Goal: Task Accomplishment & Management: Use online tool/utility

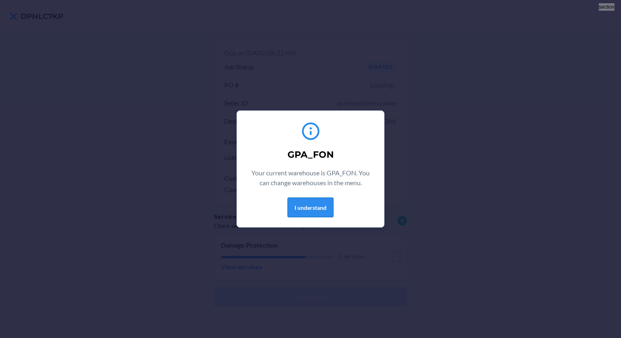
click at [322, 214] on button "I understand" at bounding box center [310, 207] width 46 height 20
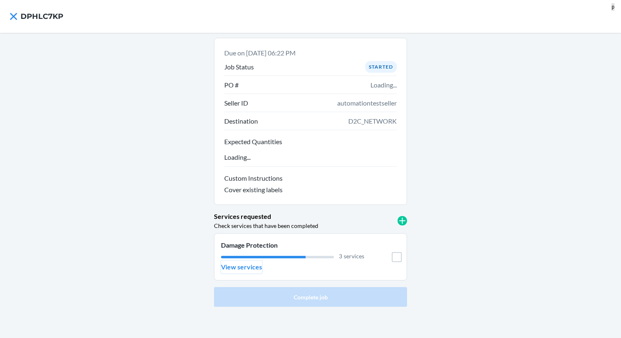
click at [245, 271] on p "View services" at bounding box center [241, 267] width 41 height 10
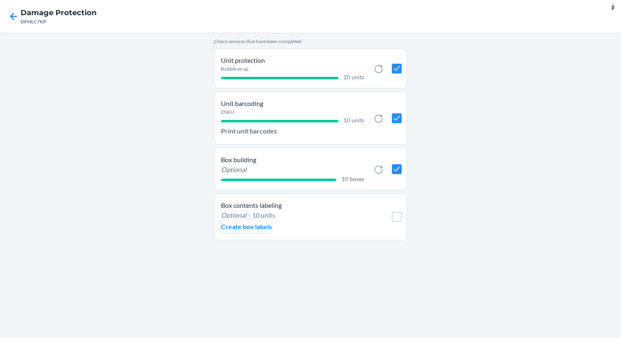
click at [251, 227] on p "Create box labels" at bounding box center [246, 227] width 51 height 10
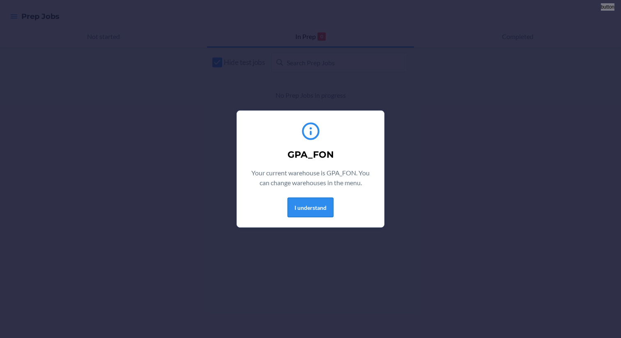
click at [305, 206] on button "I understand" at bounding box center [310, 207] width 46 height 20
click at [315, 206] on button "I understand" at bounding box center [310, 207] width 46 height 20
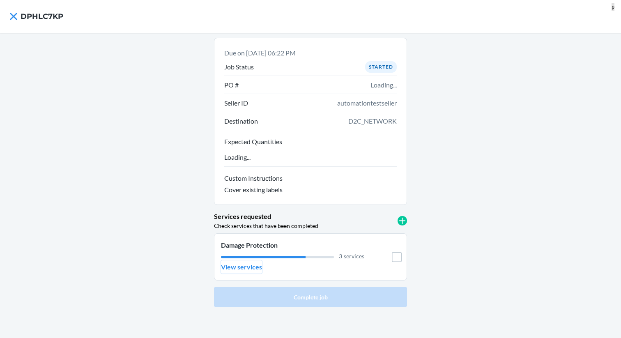
click at [239, 262] on p "View services" at bounding box center [241, 267] width 41 height 10
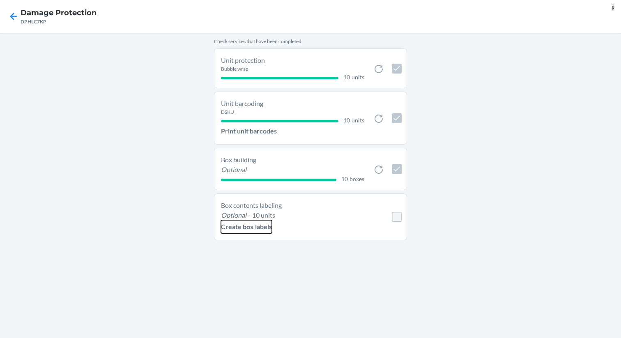
click at [248, 223] on p "Create box labels" at bounding box center [246, 227] width 51 height 10
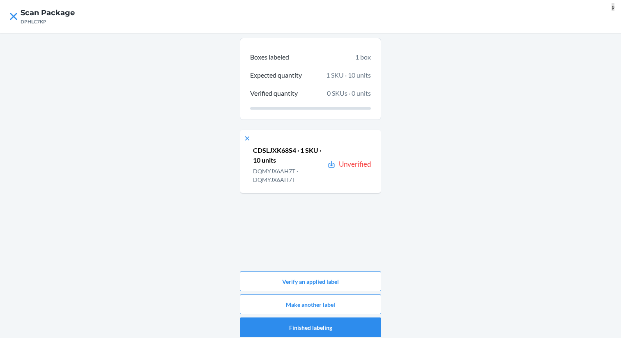
click at [279, 152] on p "CDSLJXK68S4 · 1 SKU · 10 units" at bounding box center [288, 155] width 71 height 20
copy p "CDSLJXK68S4"
click at [274, 284] on button "Verify an applied label" at bounding box center [310, 281] width 141 height 20
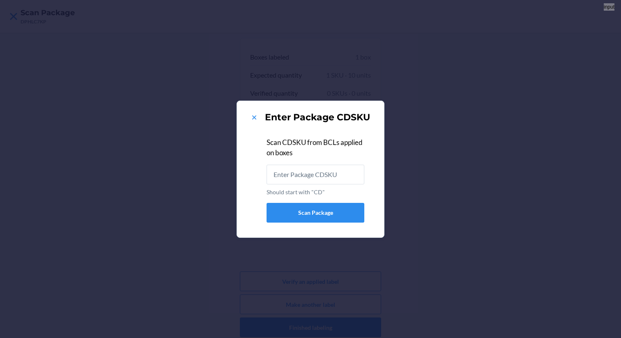
type input "CDSLJXK68S4"
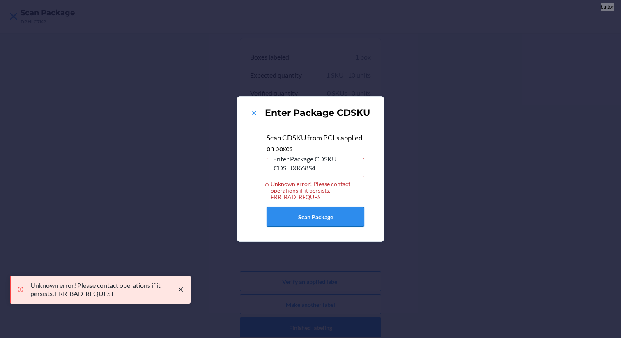
click at [312, 218] on button "Scan Package" at bounding box center [315, 217] width 98 height 20
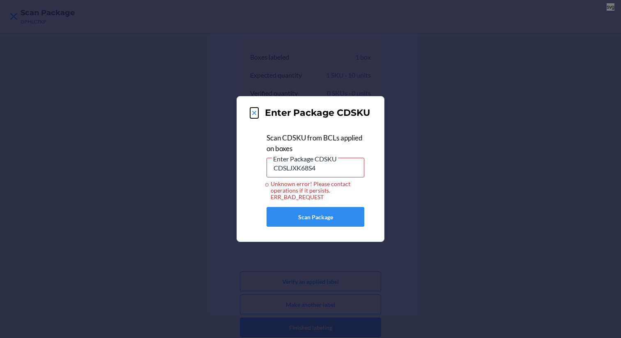
click at [252, 112] on icon at bounding box center [254, 113] width 8 height 8
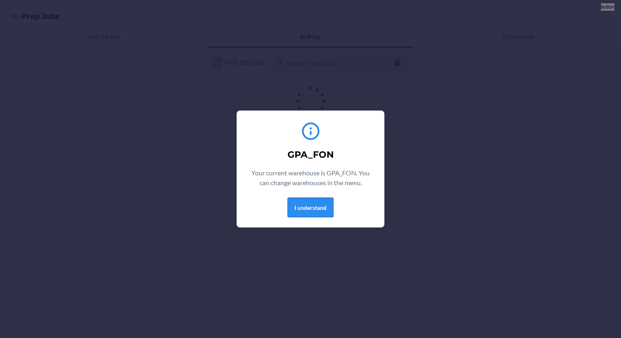
click at [312, 201] on button "I understand" at bounding box center [310, 207] width 46 height 20
click at [308, 207] on button "I understand" at bounding box center [310, 207] width 46 height 20
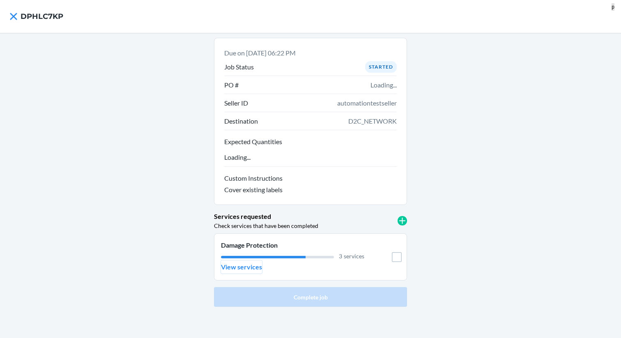
click at [246, 267] on p "View services" at bounding box center [241, 267] width 41 height 10
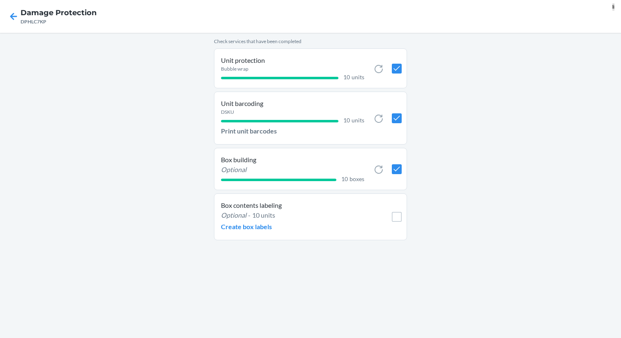
click at [236, 234] on li "Box contents labeling Optional - 10 units Create box labels" at bounding box center [310, 216] width 193 height 47
click at [236, 232] on button "Create box labels" at bounding box center [246, 226] width 51 height 13
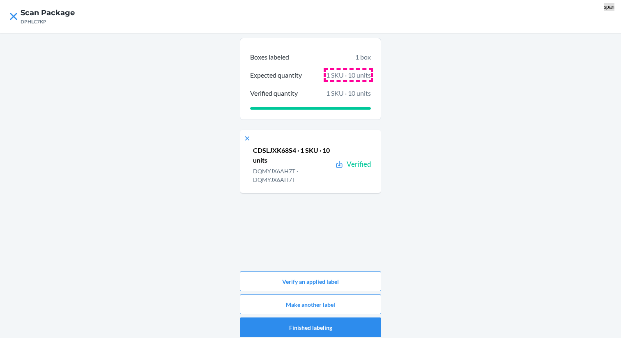
click at [351, 76] on span "1 SKU · 10 units" at bounding box center [348, 75] width 45 height 10
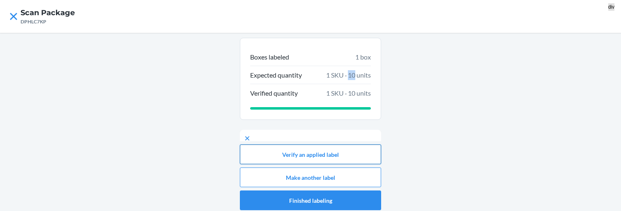
click at [317, 155] on button "Verify an applied label" at bounding box center [310, 154] width 141 height 20
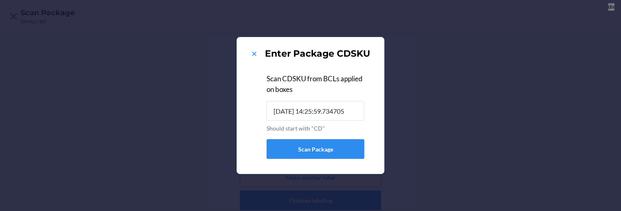
scroll to position [0, 16]
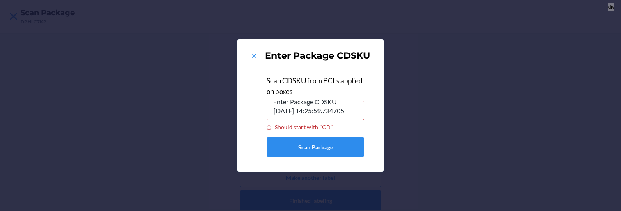
type input "2025-09-22 14:25:59.734705"
click at [314, 149] on button "Scan Package" at bounding box center [315, 147] width 98 height 20
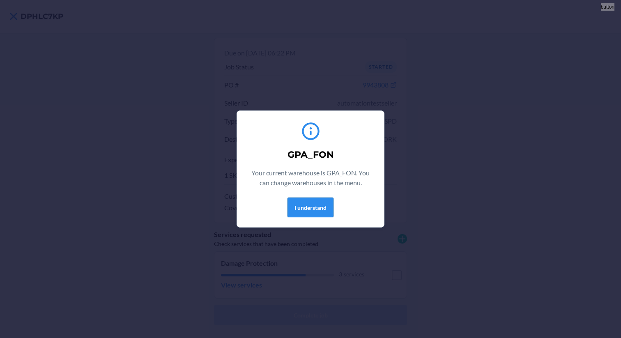
click at [303, 209] on button "I understand" at bounding box center [310, 207] width 46 height 20
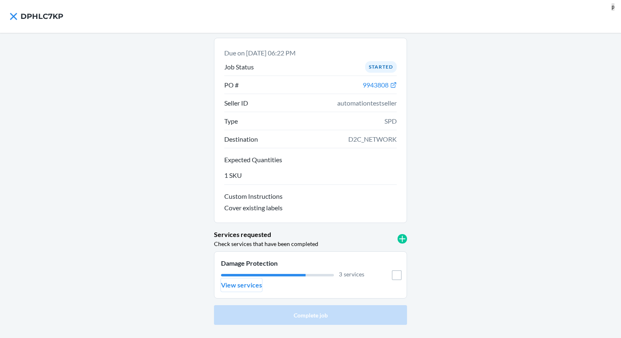
click at [250, 286] on p "View services" at bounding box center [241, 285] width 41 height 10
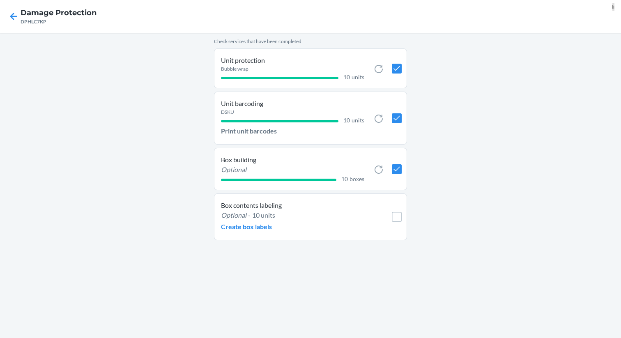
click at [396, 225] on li "Box contents labeling Optional - 10 units Create box labels" at bounding box center [310, 216] width 193 height 47
click at [396, 220] on input "checkbox" at bounding box center [397, 217] width 10 height 10
checkbox input "false"
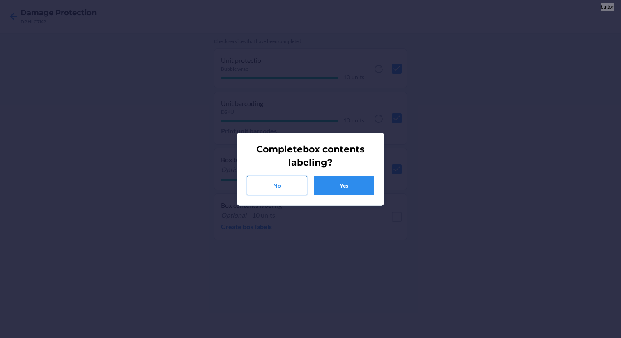
click at [277, 181] on button "No" at bounding box center [277, 186] width 60 height 20
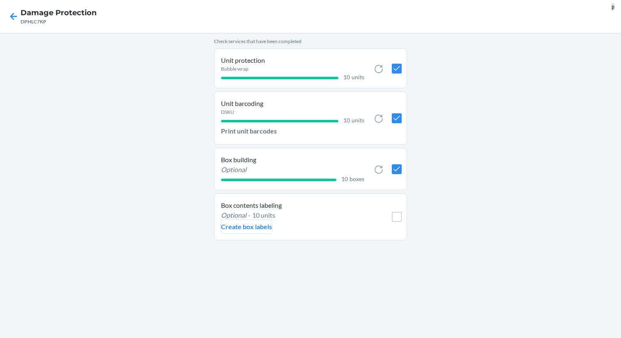
click at [248, 227] on p "Create box labels" at bounding box center [246, 227] width 51 height 10
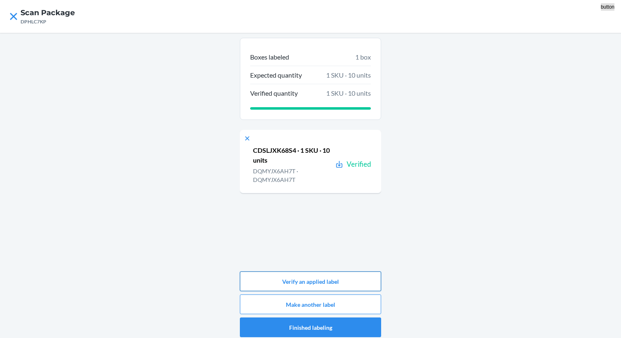
click at [299, 275] on button "Verify an applied label" at bounding box center [310, 281] width 141 height 20
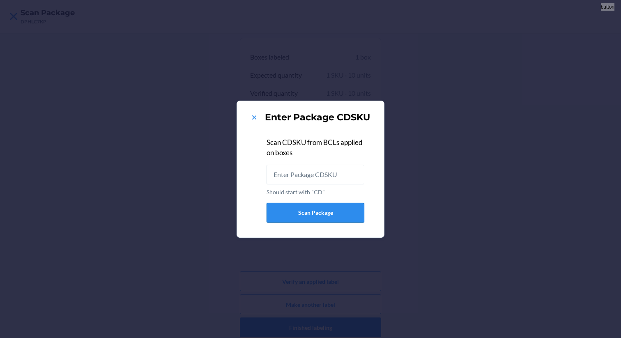
click at [316, 214] on button "Scan Package" at bounding box center [315, 213] width 98 height 20
